Goal: Information Seeking & Learning: Find specific fact

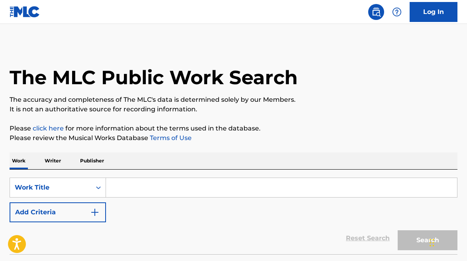
click at [153, 190] on input "Search Form" at bounding box center [281, 187] width 351 height 19
type input "N"
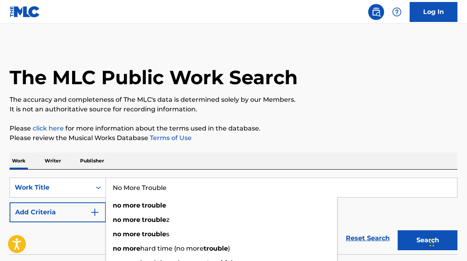
type input "No More Trouble"
click at [54, 210] on button "Add Criteria" at bounding box center [58, 212] width 96 height 20
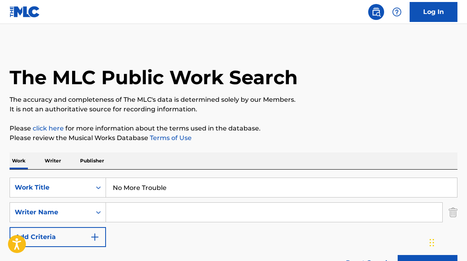
click at [133, 207] on input "Search Form" at bounding box center [274, 211] width 336 height 19
paste input "[PERSON_NAME]"
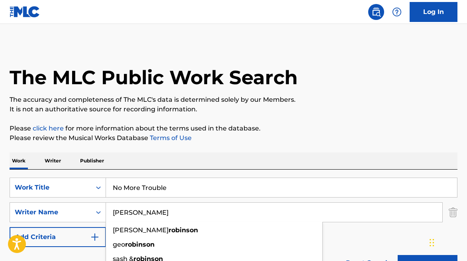
click at [405, 255] on button "Search" at bounding box center [428, 265] width 60 height 20
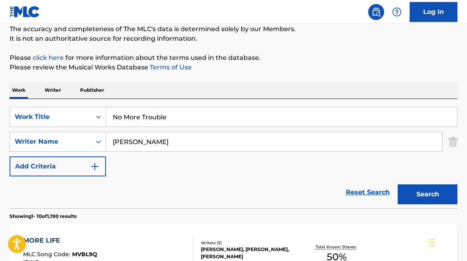
scroll to position [67, 0]
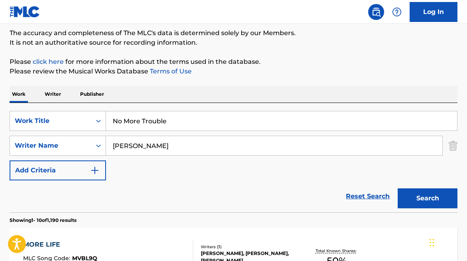
click at [113, 145] on input "[PERSON_NAME]" at bounding box center [274, 145] width 336 height 19
type input "[PERSON_NAME]"
click at [398, 188] on button "Search" at bounding box center [428, 198] width 60 height 20
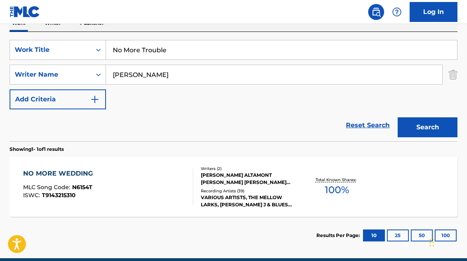
scroll to position [138, 0]
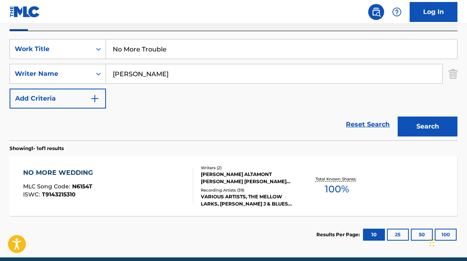
click at [174, 52] on input "No More Trouble" at bounding box center [281, 48] width 351 height 19
click at [175, 51] on input "No More Trouble" at bounding box center [281, 48] width 351 height 19
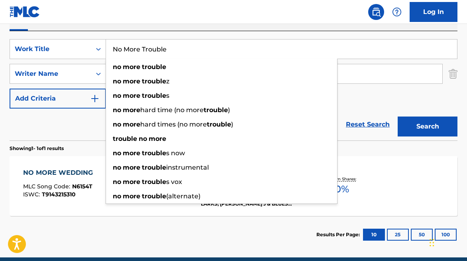
click at [175, 51] on input "No More Trouble" at bounding box center [281, 48] width 351 height 19
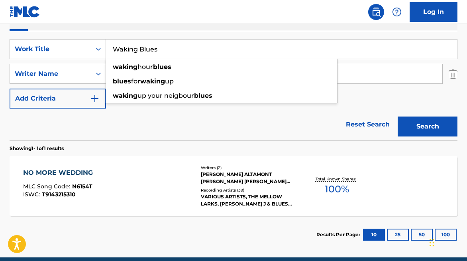
type input "Waking Blues"
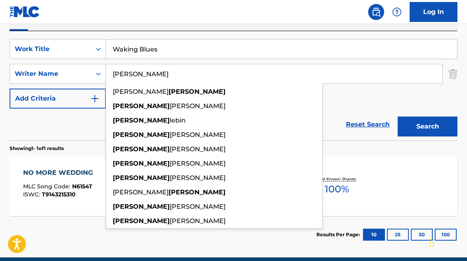
type input "[PERSON_NAME]"
click at [398, 116] on button "Search" at bounding box center [428, 126] width 60 height 20
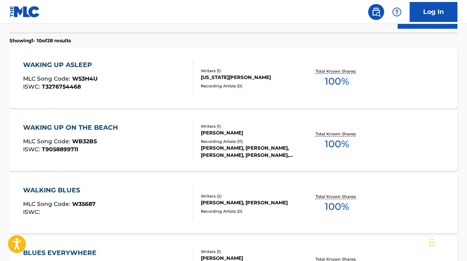
scroll to position [246, 0]
click at [147, 196] on div "WALKING BLUES MLC Song Code : W35687 ISWC :" at bounding box center [108, 203] width 170 height 36
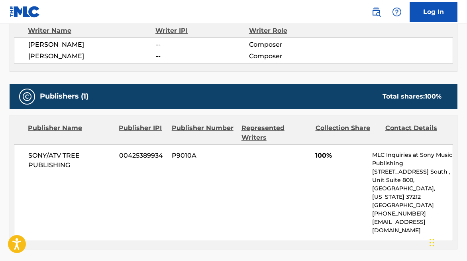
scroll to position [295, 0]
